Goal: Information Seeking & Learning: Learn about a topic

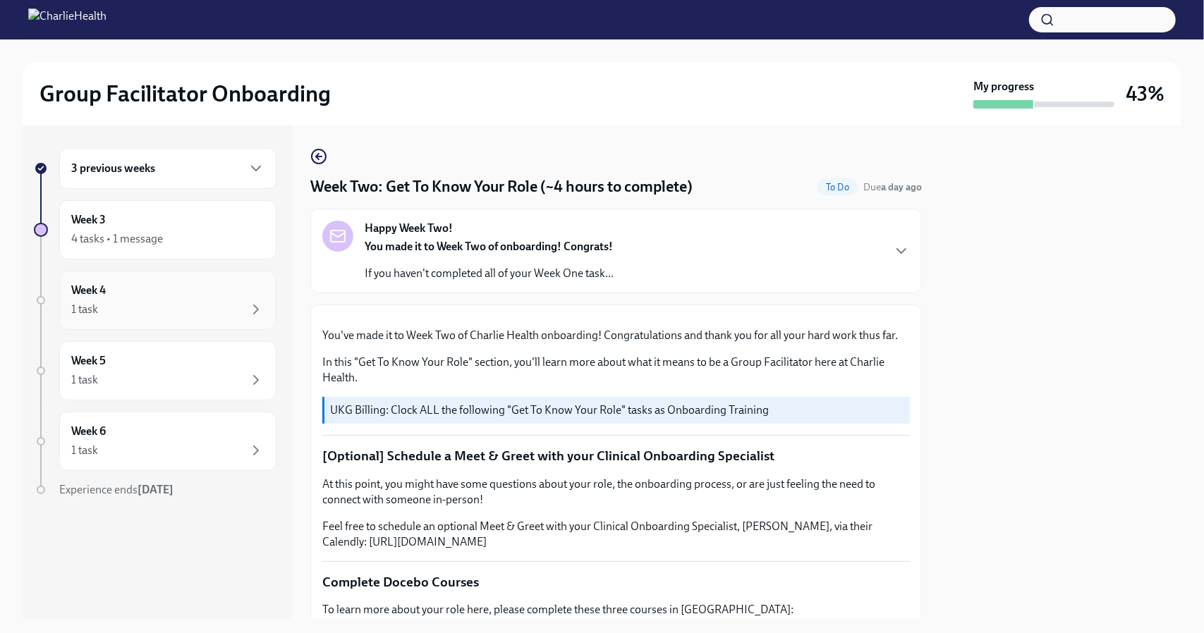
scroll to position [1058, 0]
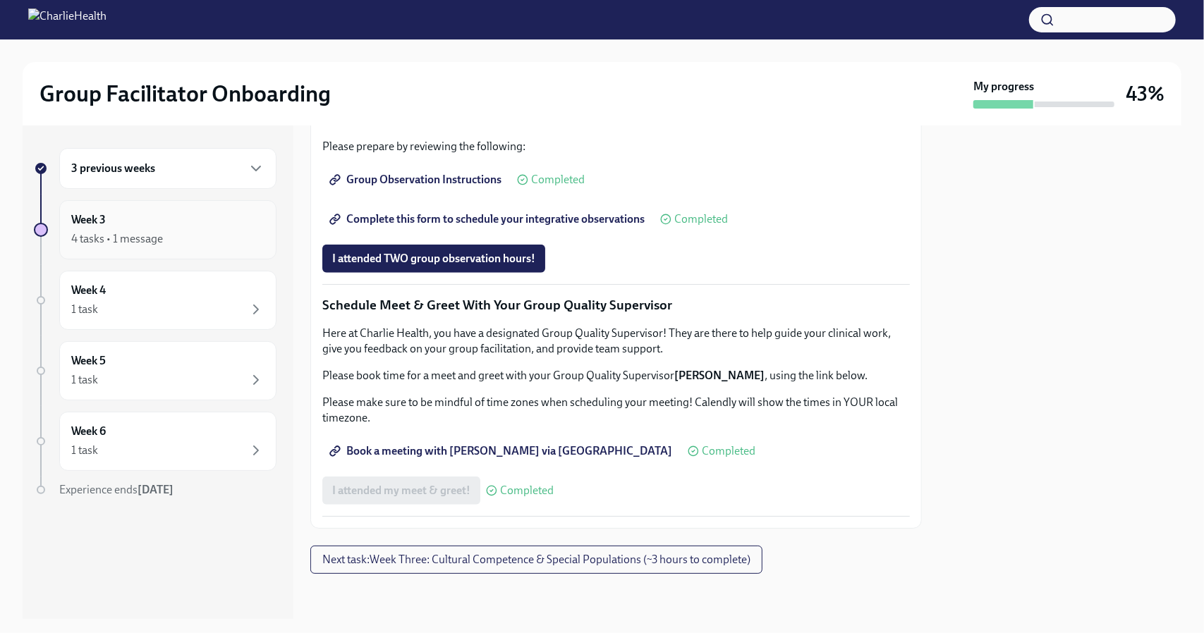
click at [169, 222] on div "Week 3 4 tasks • 1 message" at bounding box center [167, 229] width 193 height 35
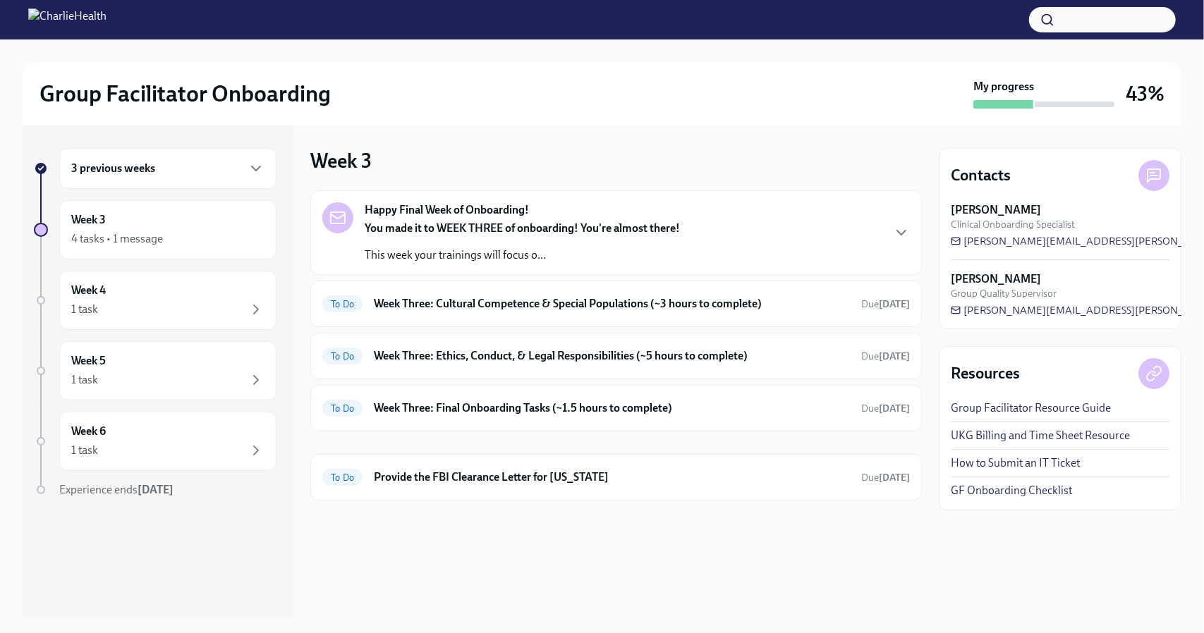
click at [127, 171] on h6 "3 previous weeks" at bounding box center [113, 169] width 84 height 16
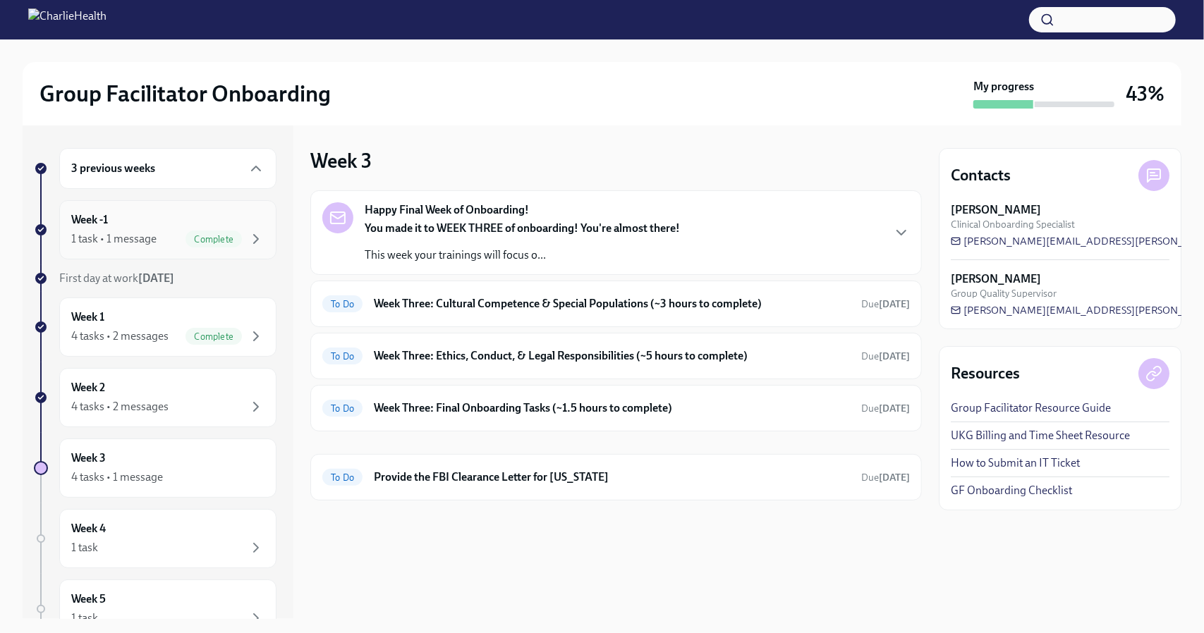
click at [138, 226] on div "Week -1 1 task • 1 message Complete" at bounding box center [167, 229] width 193 height 35
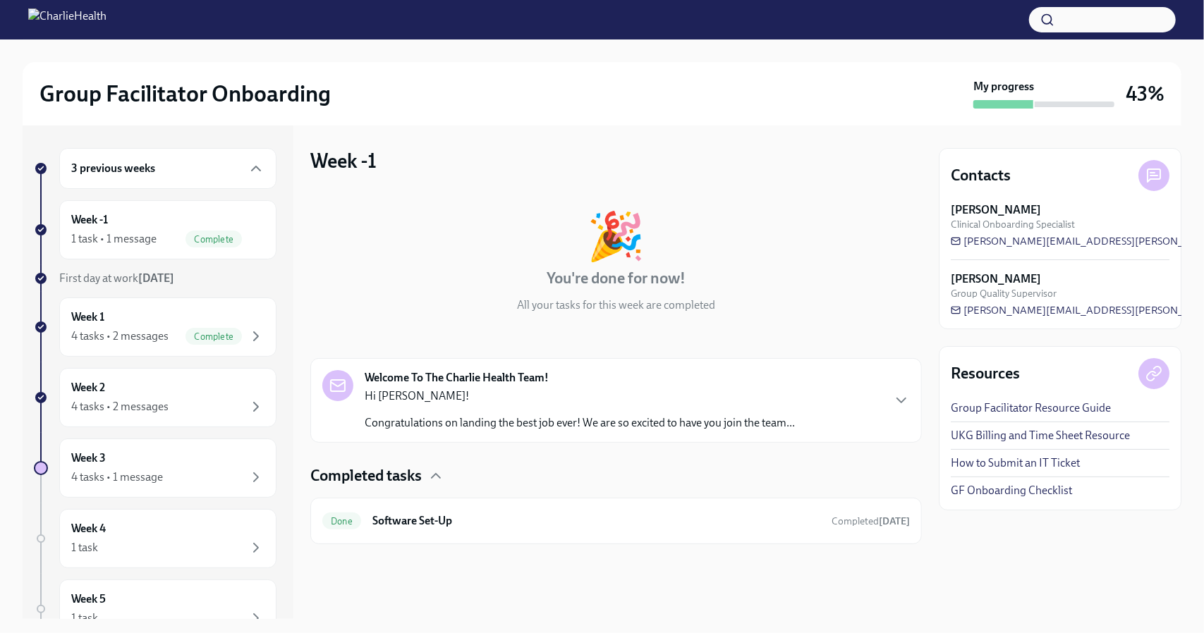
click at [584, 403] on p "Hi Sarah!" at bounding box center [580, 396] width 430 height 16
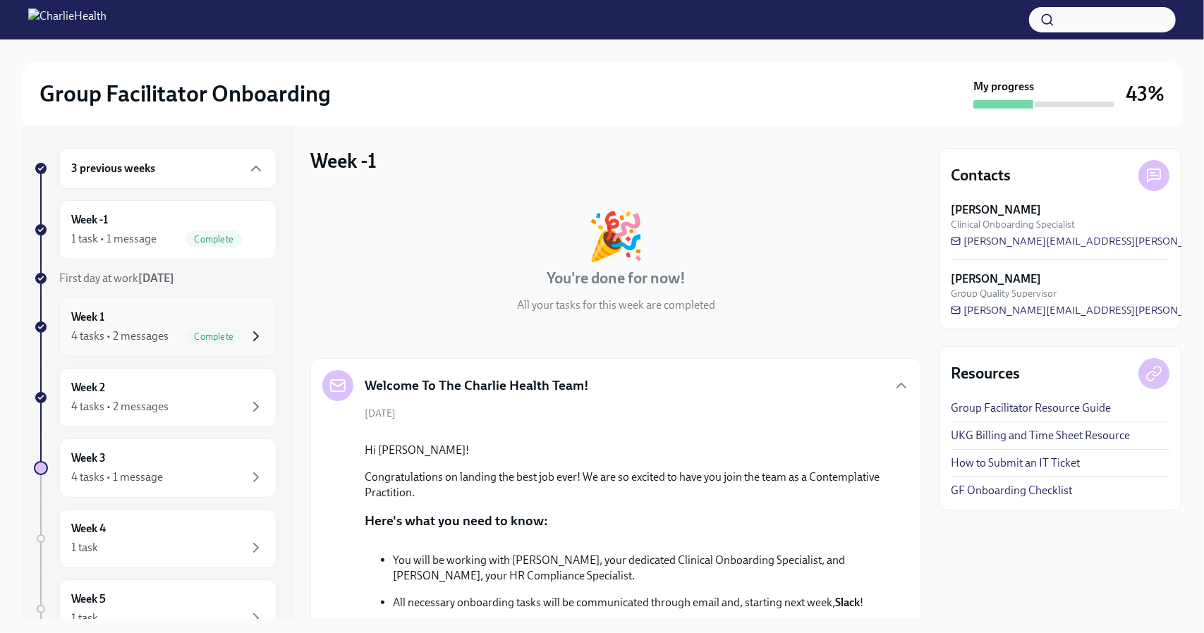
click at [247, 328] on icon "button" at bounding box center [255, 336] width 17 height 17
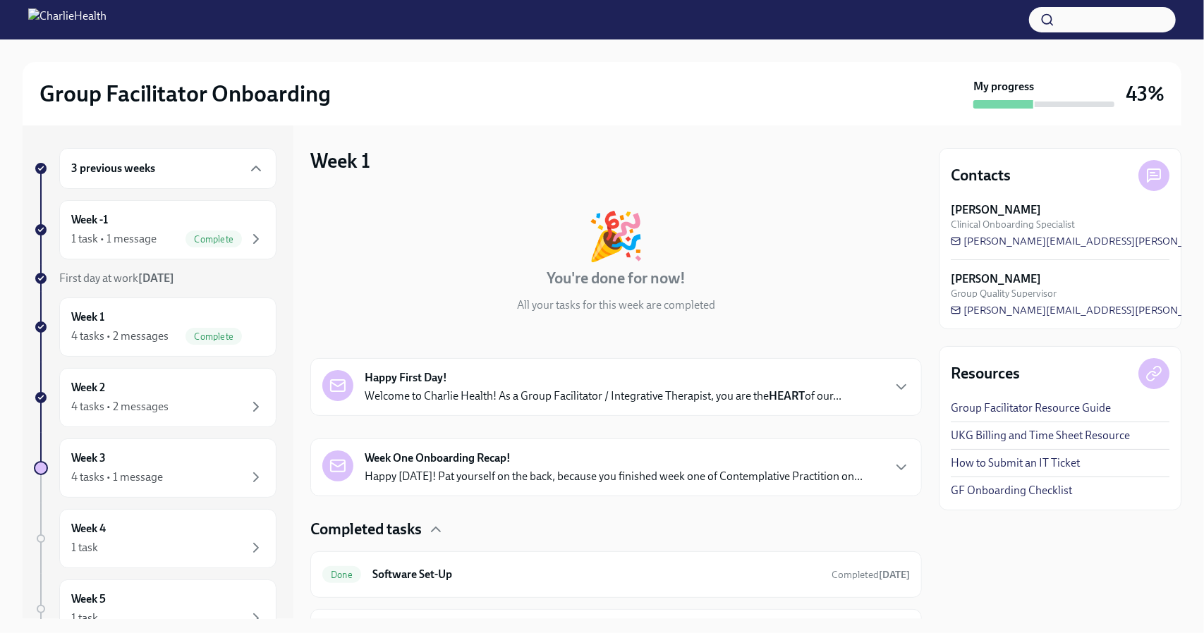
scroll to position [71, 0]
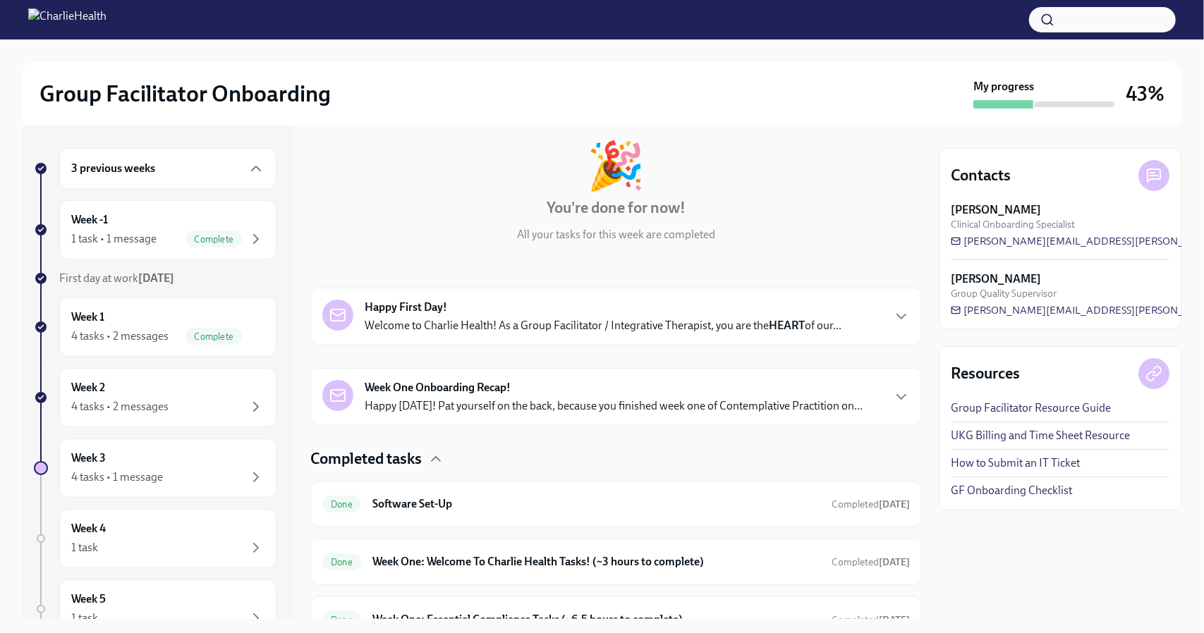
click at [654, 328] on p "Welcome to Charlie Health! As a Group Facilitator / Integrative Therapist, you …" at bounding box center [603, 326] width 477 height 16
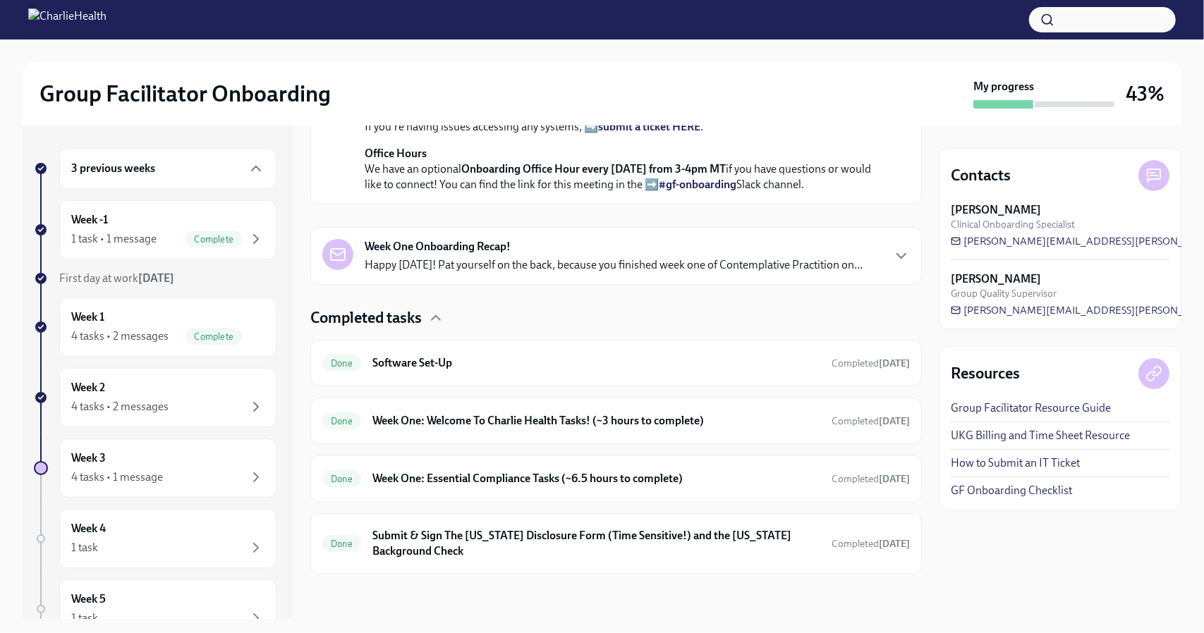
scroll to position [838, 0]
click at [634, 374] on div "Done Software Set-Up Completed 14 days ago" at bounding box center [615, 363] width 587 height 23
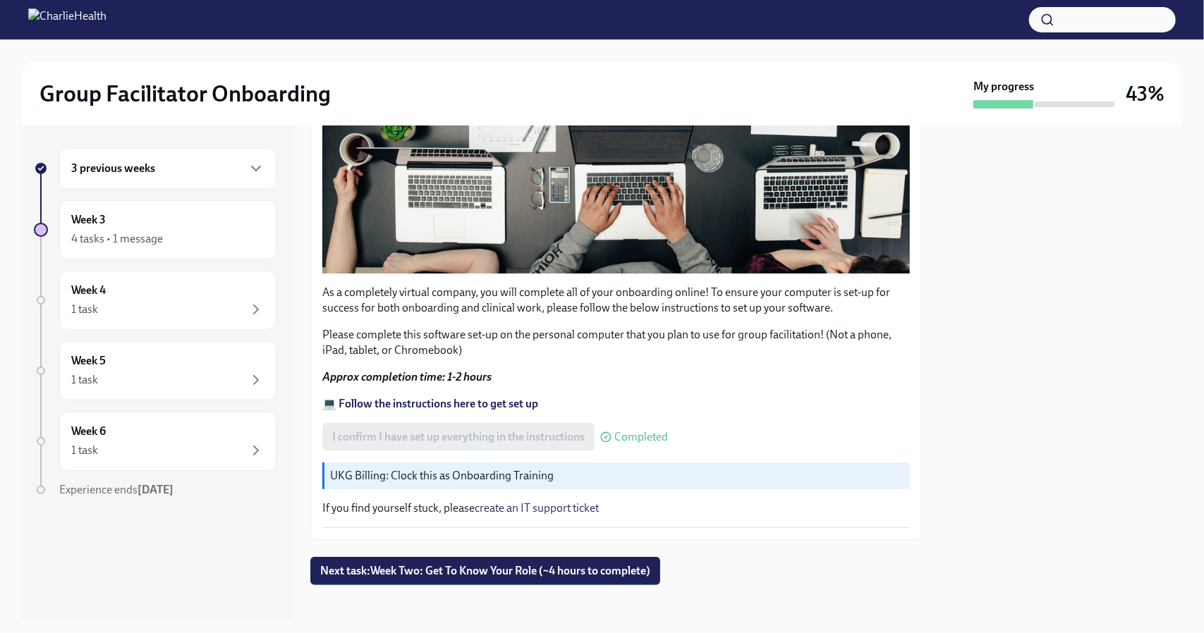
scroll to position [395, 0]
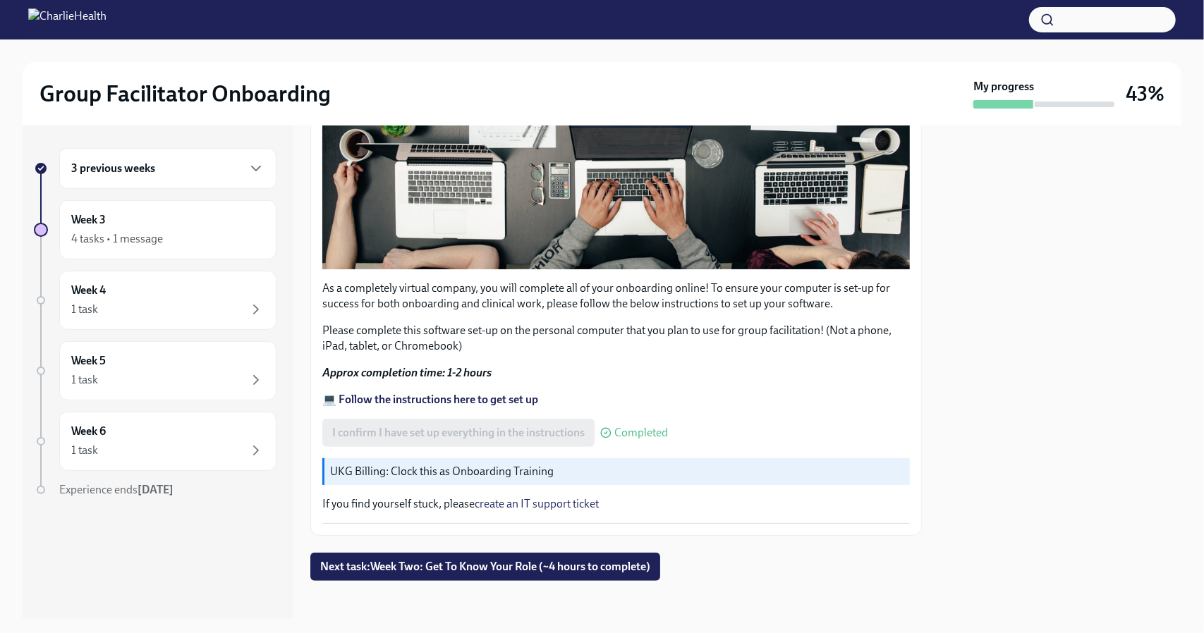
click at [229, 178] on div "3 previous weeks" at bounding box center [167, 168] width 217 height 41
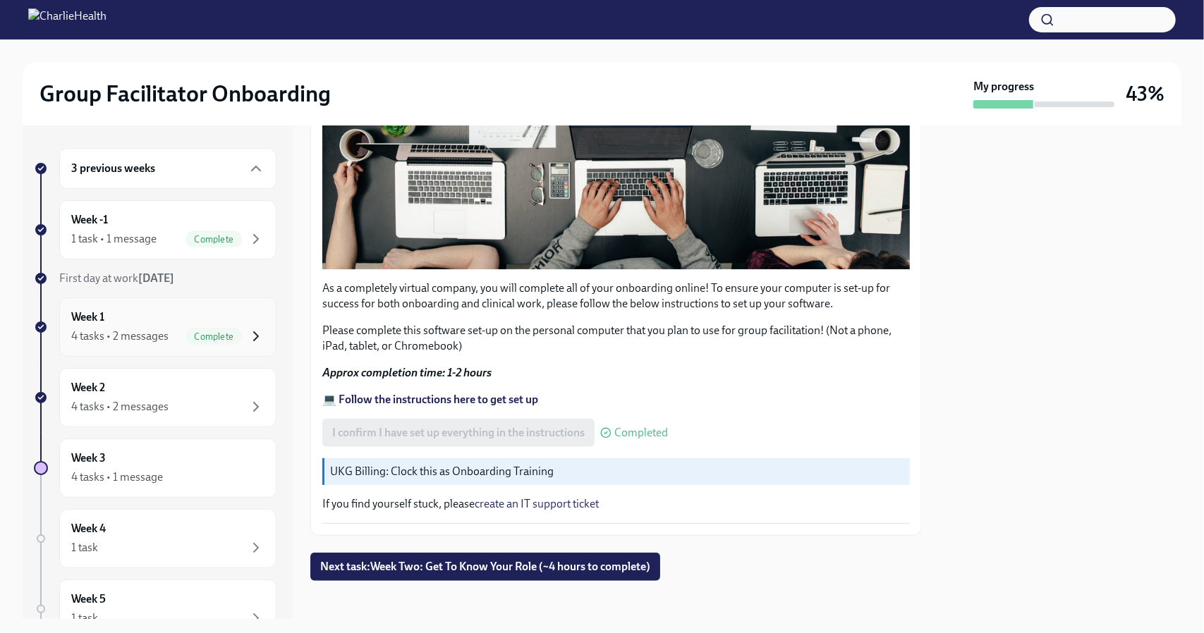
click at [250, 329] on icon "button" at bounding box center [255, 336] width 17 height 17
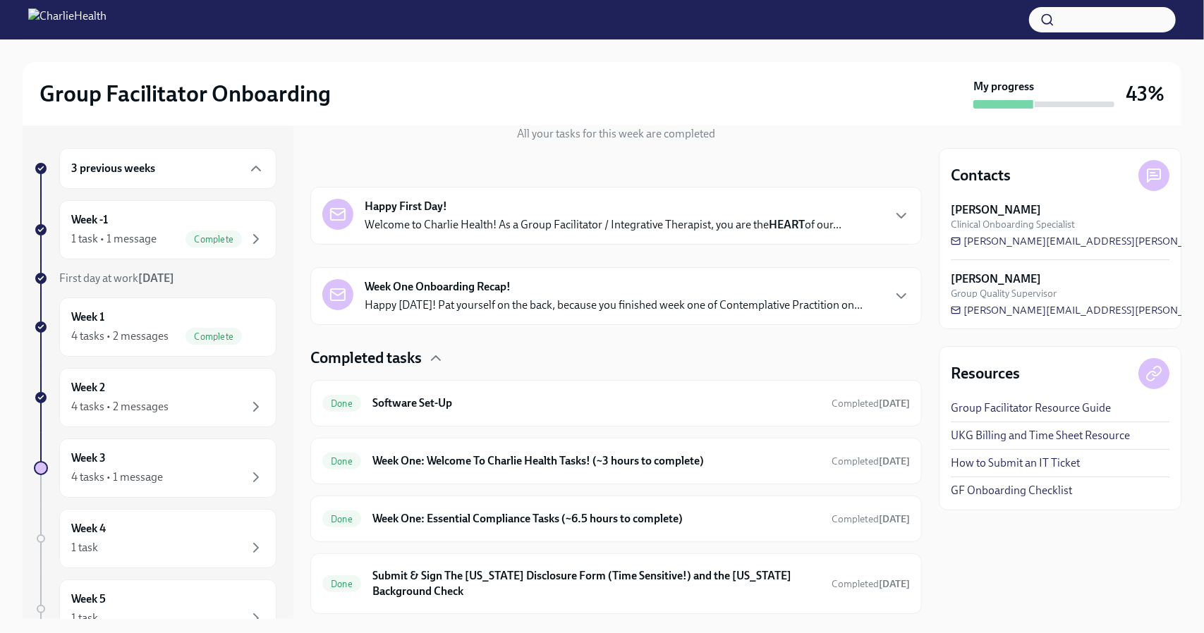
scroll to position [209, 0]
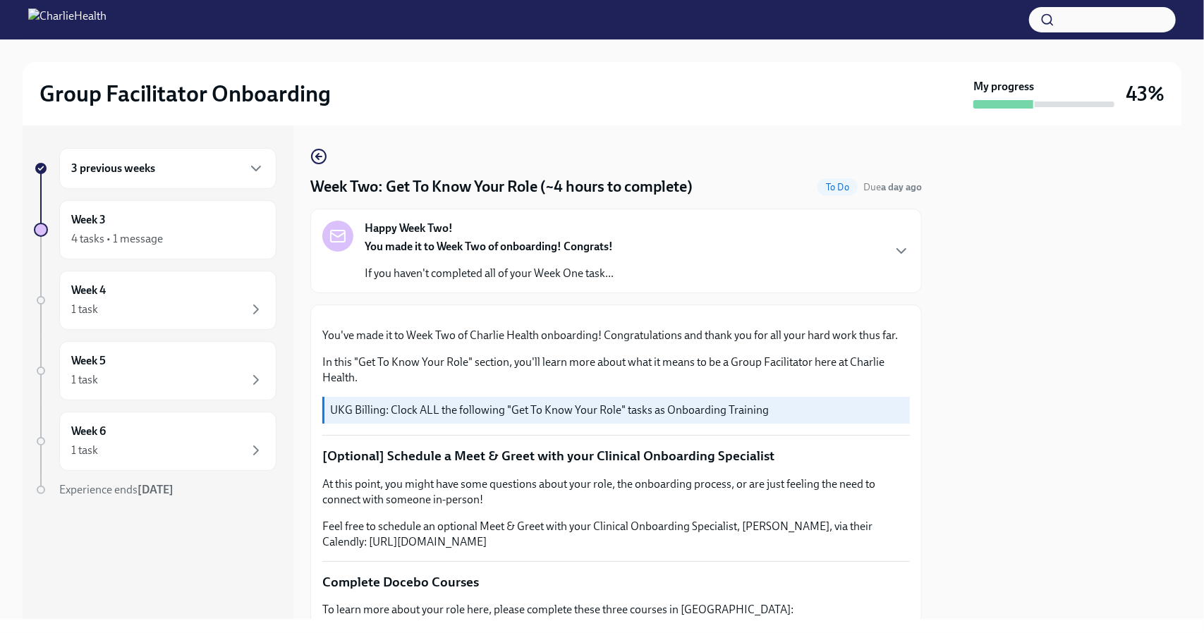
scroll to position [754, 0]
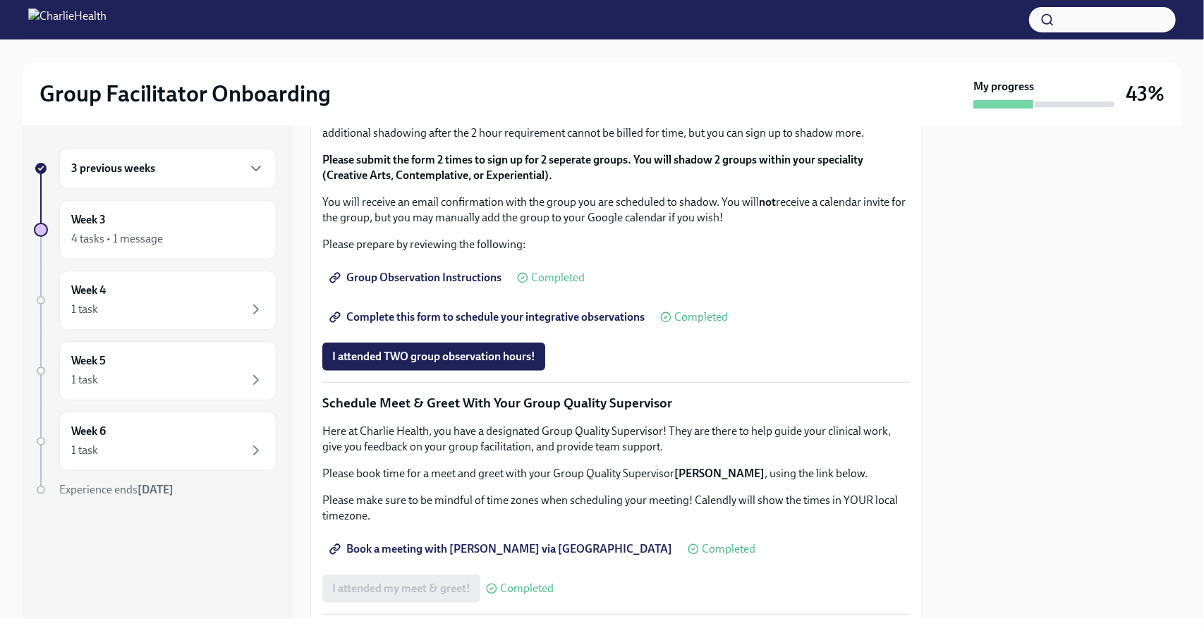
click at [233, 163] on div "3 previous weeks" at bounding box center [167, 168] width 193 height 17
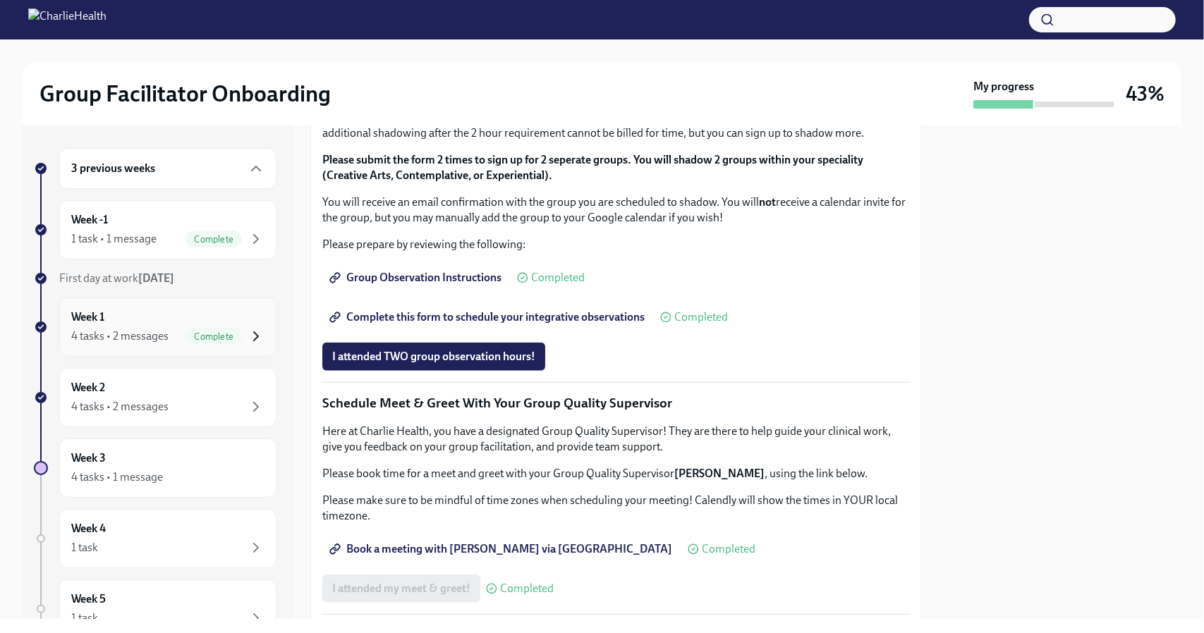
click at [252, 329] on icon "button" at bounding box center [255, 336] width 17 height 17
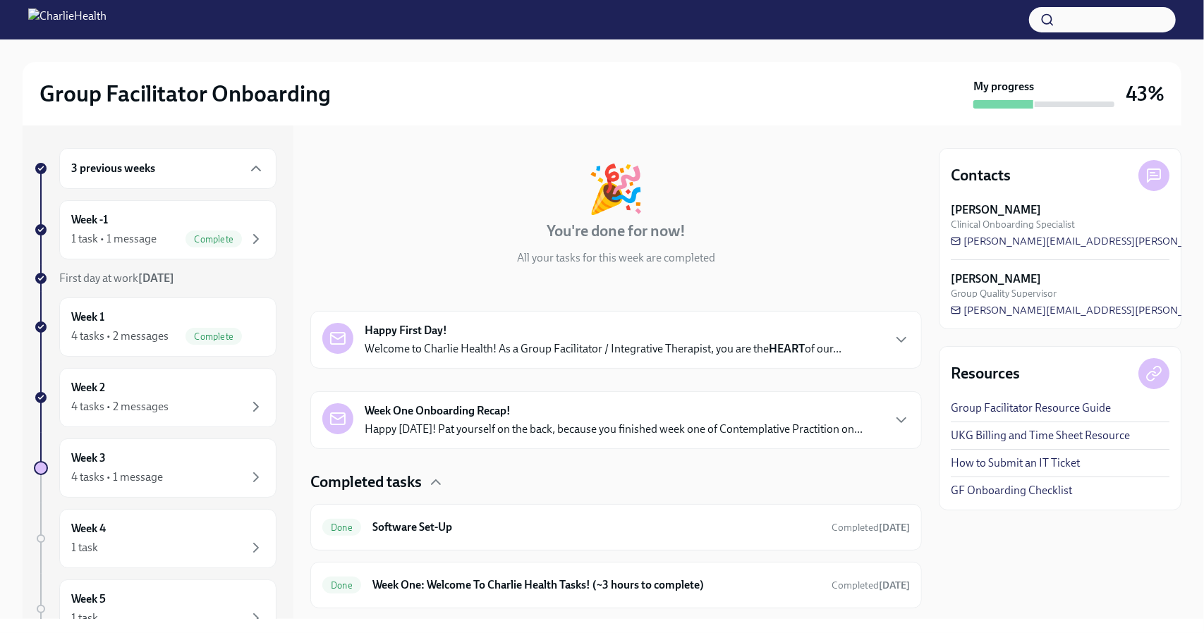
scroll to position [209, 0]
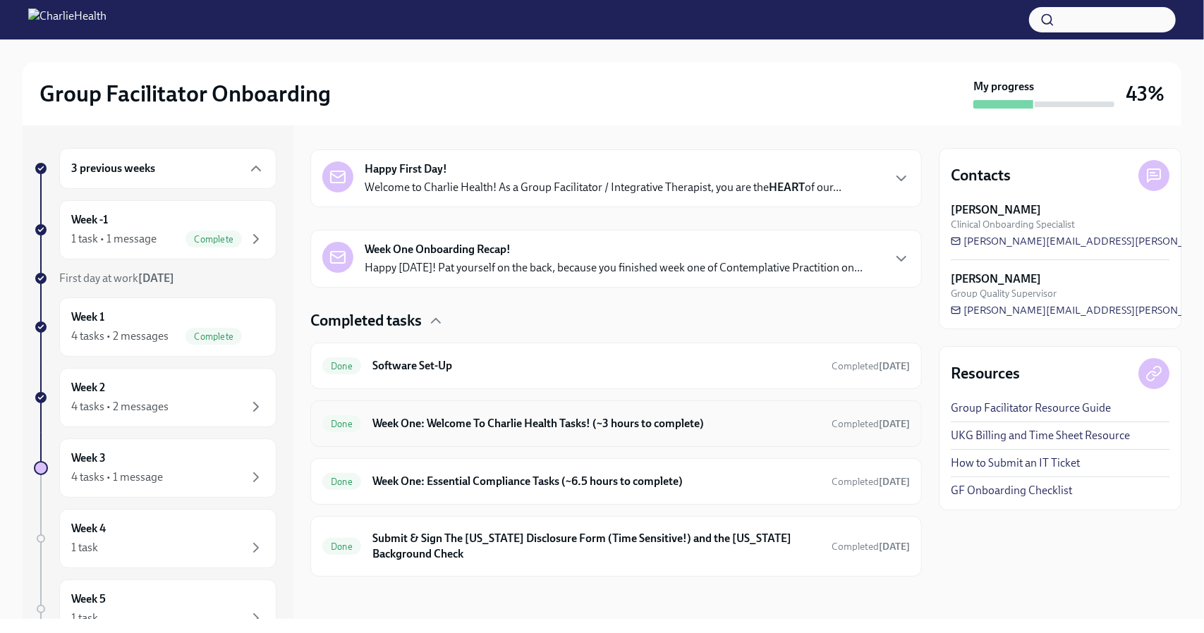
click at [436, 433] on div "Done Week One: Welcome To Charlie Health Tasks! (~3 hours to complete) Complete…" at bounding box center [615, 423] width 587 height 23
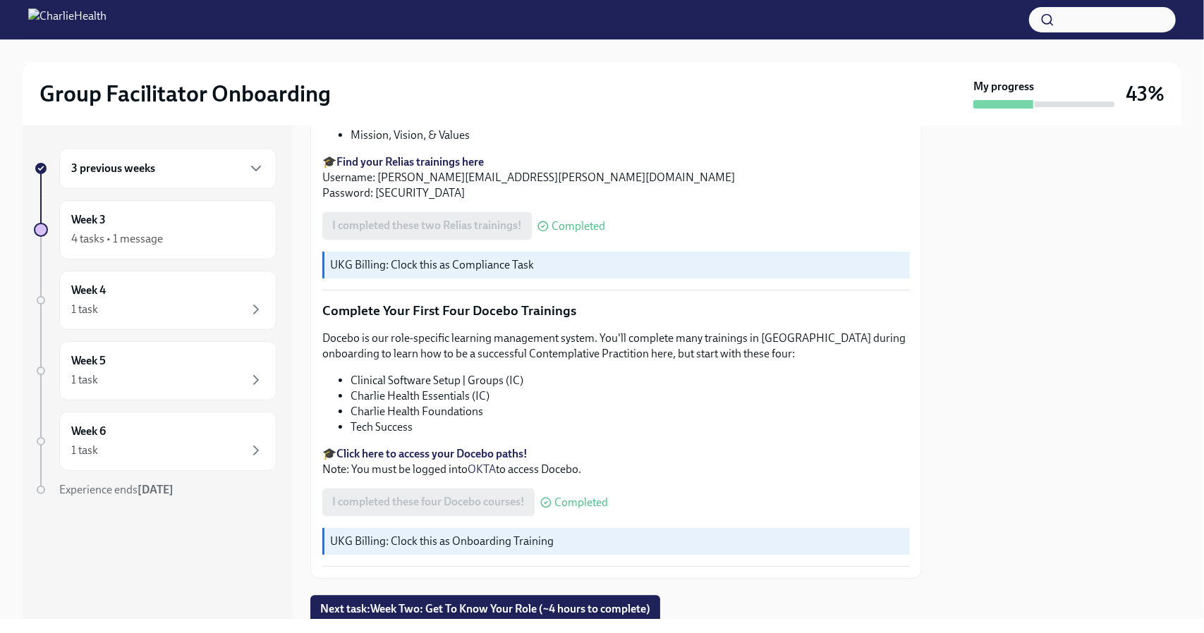
scroll to position [1864, 0]
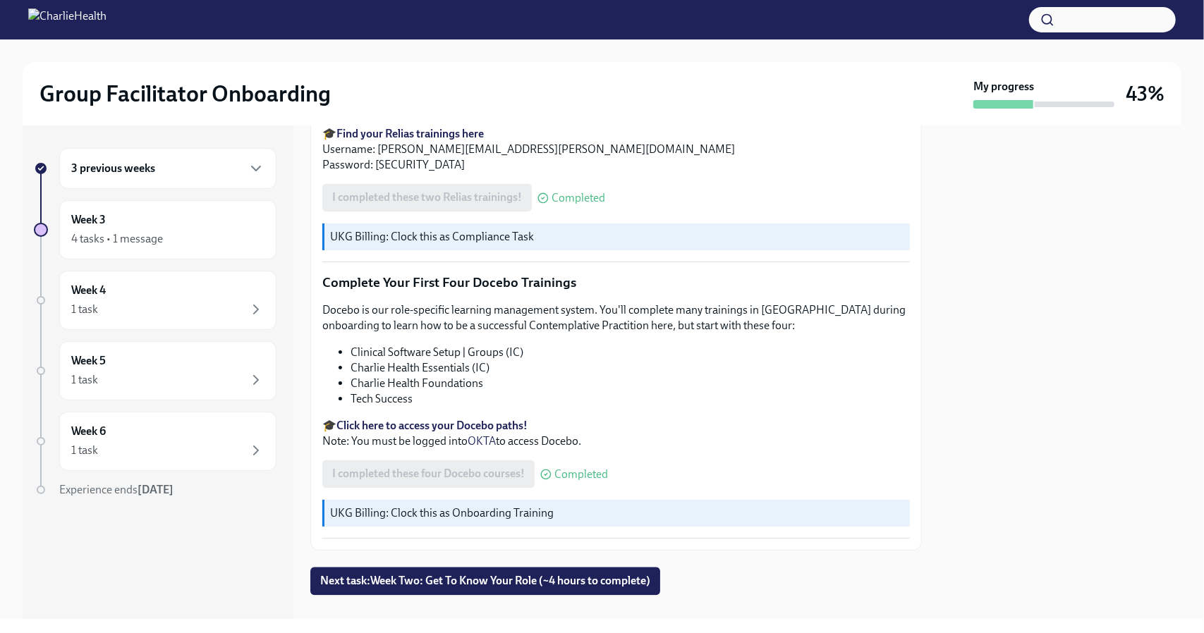
click at [427, 419] on strong "Click here to access your Docebo paths!" at bounding box center [431, 425] width 191 height 13
